Goal: Information Seeking & Learning: Learn about a topic

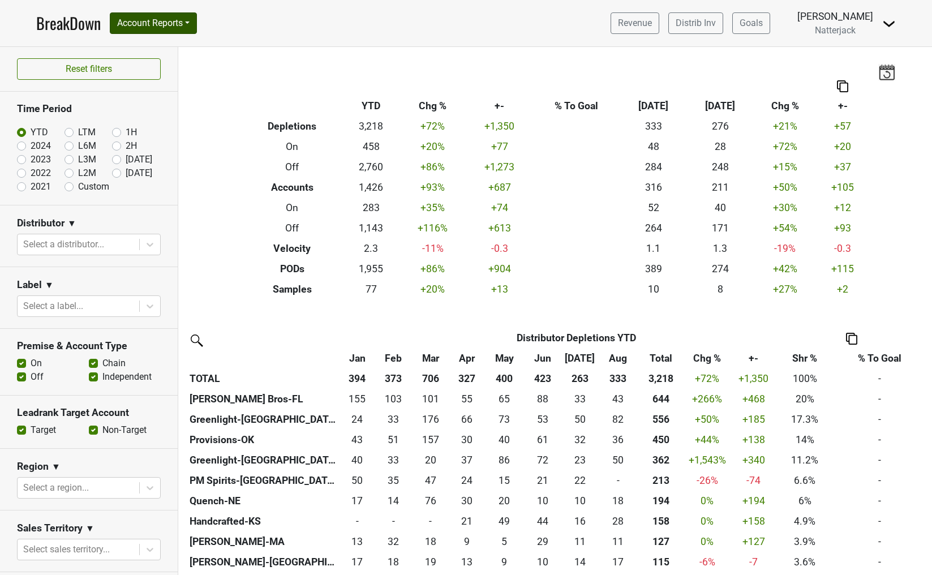
click at [188, 20] on button "Account Reports" at bounding box center [153, 23] width 87 height 22
click at [158, 49] on link "SuperRanker" at bounding box center [160, 49] width 100 height 18
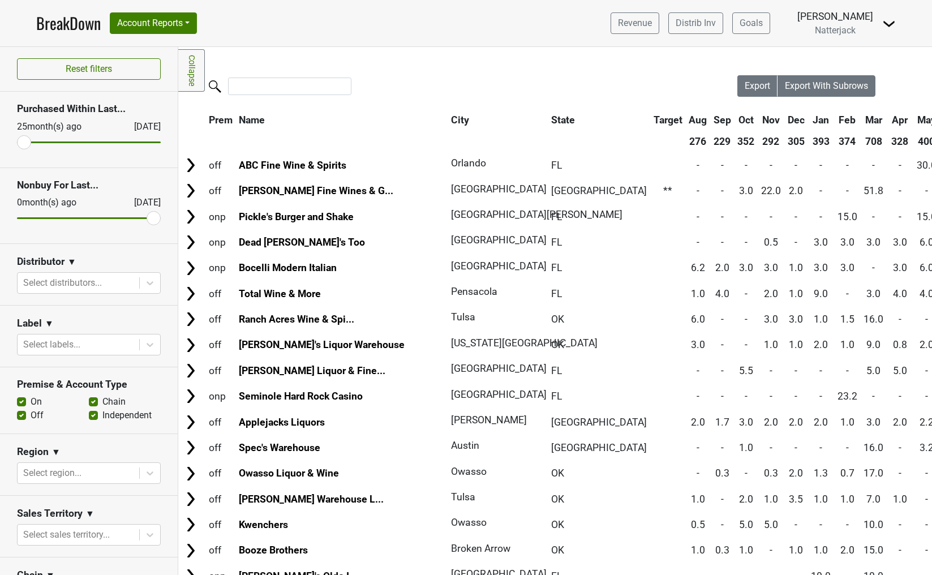
click at [102, 413] on label "Independent" at bounding box center [126, 416] width 49 height 14
click at [95, 413] on input "Independent" at bounding box center [93, 414] width 9 height 11
checkbox input "false"
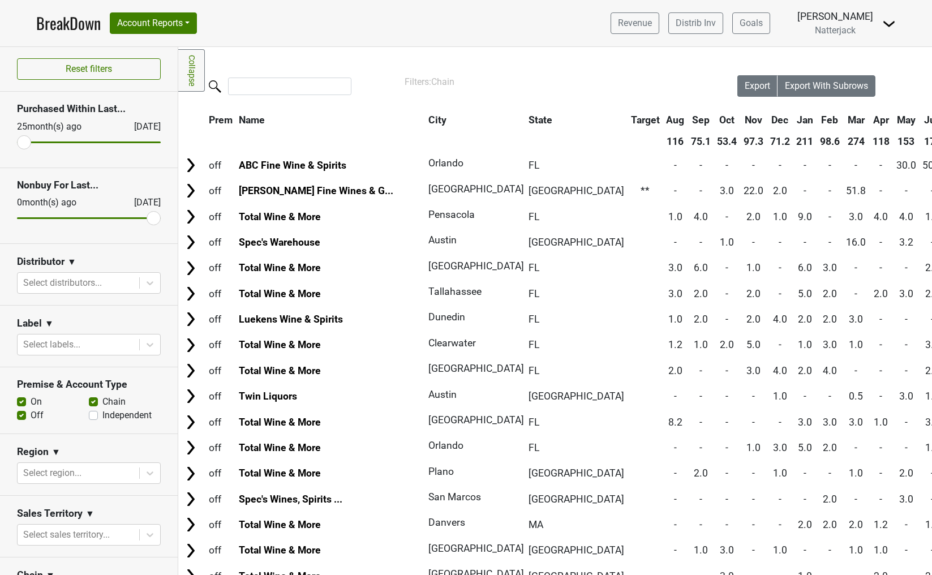
click at [102, 401] on label "Chain" at bounding box center [113, 402] width 23 height 14
click at [95, 401] on input "Chain" at bounding box center [93, 400] width 9 height 11
checkbox input "false"
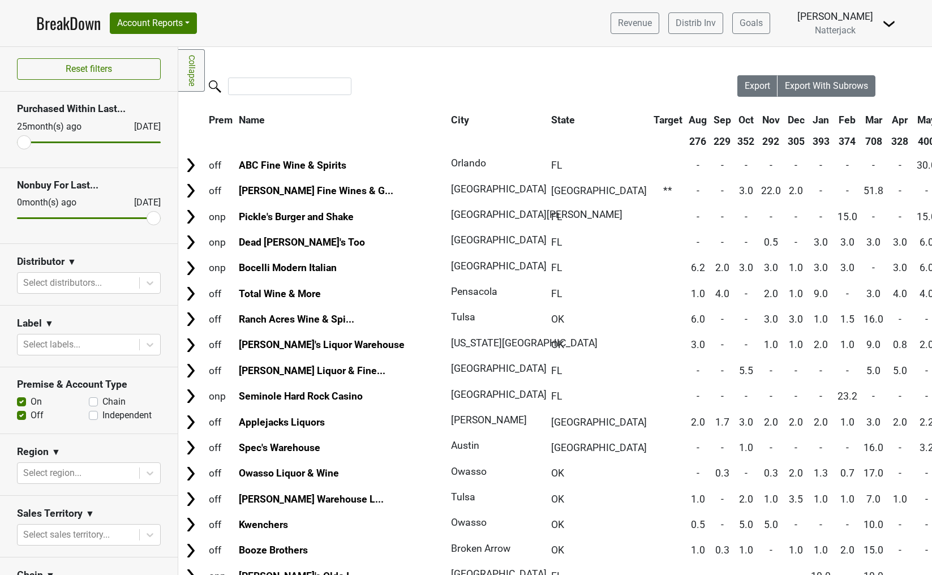
click at [31, 415] on label "Off" at bounding box center [37, 416] width 13 height 14
click at [22, 415] on input "Off" at bounding box center [21, 414] width 9 height 11
checkbox input "false"
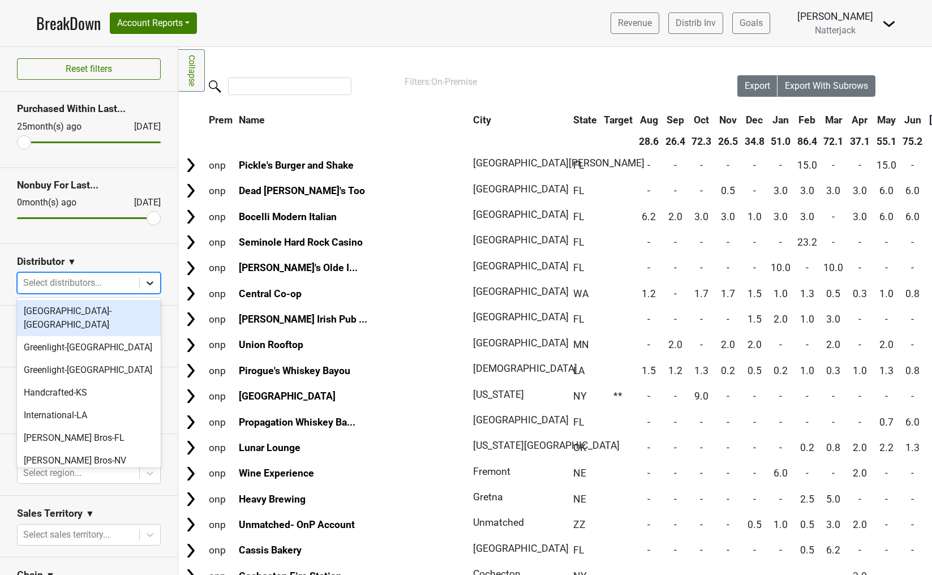
click at [149, 283] on icon at bounding box center [150, 283] width 7 height 4
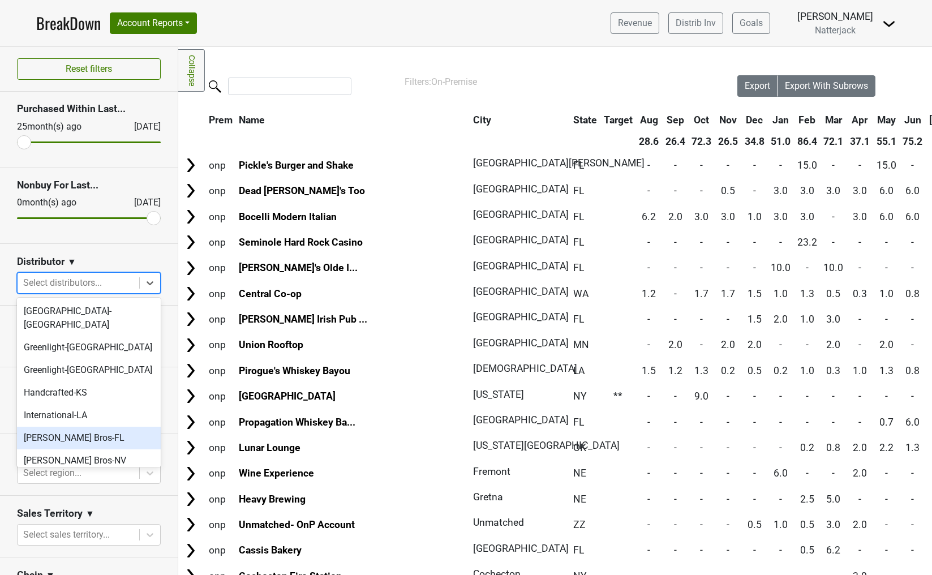
click at [91, 427] on div "[PERSON_NAME] Bros-FL" at bounding box center [89, 438] width 144 height 23
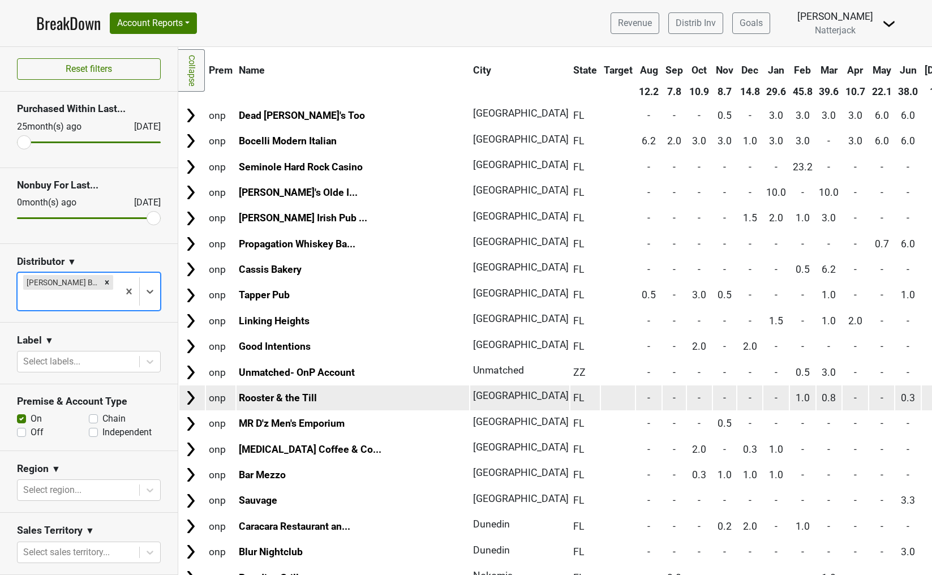
scroll to position [55, 0]
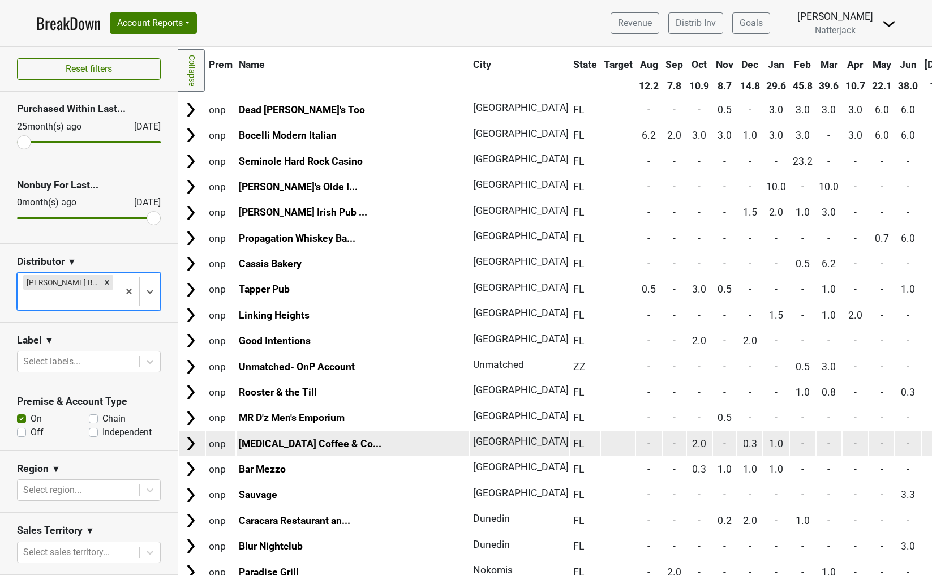
click at [817, 441] on td "-" at bounding box center [829, 443] width 25 height 24
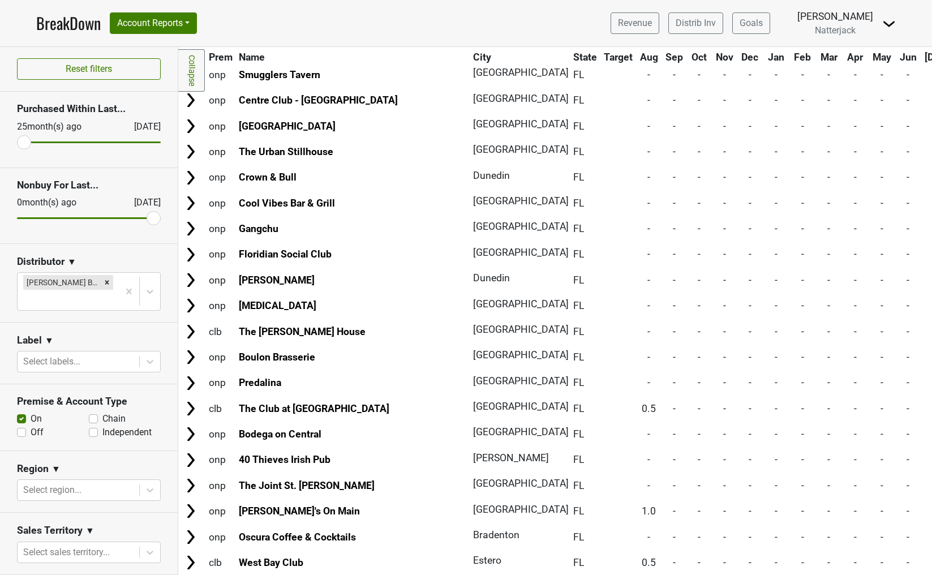
scroll to position [0, 0]
